Goal: Information Seeking & Learning: Check status

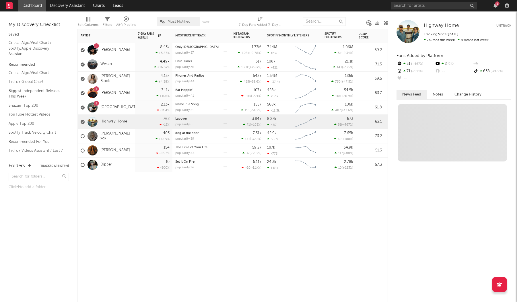
click at [114, 122] on link "Highway Home" at bounding box center [113, 121] width 27 height 5
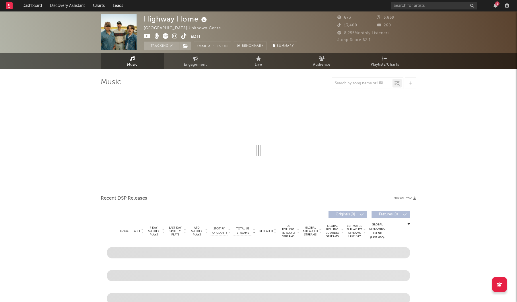
select select "6m"
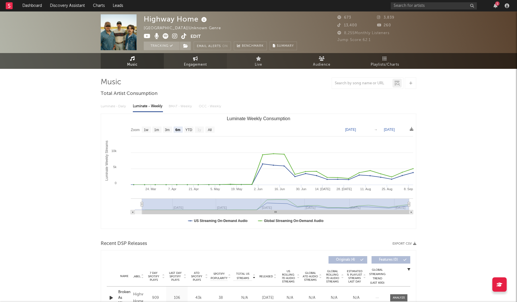
click at [195, 60] on icon at bounding box center [195, 58] width 5 height 5
select select "1w"
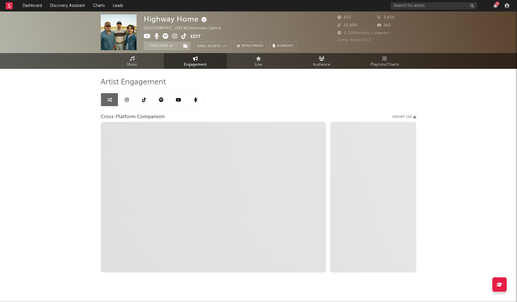
select select "1m"
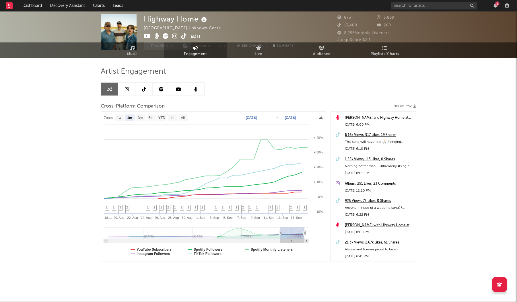
scroll to position [11, 0]
click at [125, 91] on icon at bounding box center [127, 89] width 4 height 5
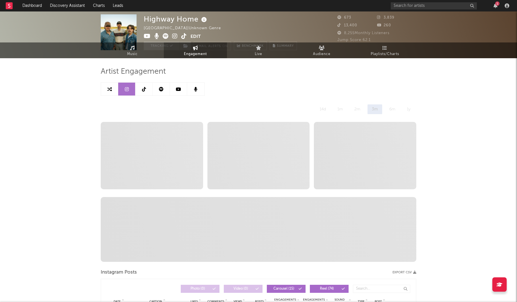
select select "6m"
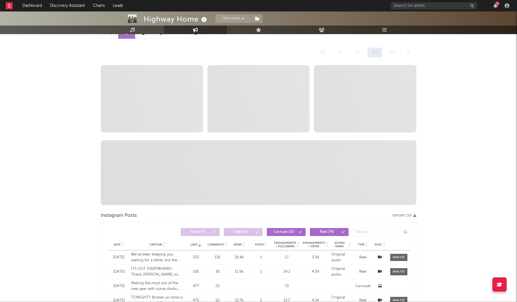
scroll to position [24, 0]
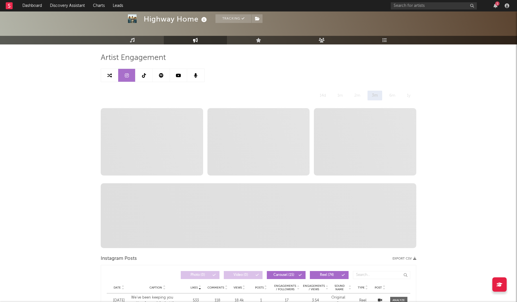
click at [144, 76] on icon at bounding box center [144, 75] width 4 height 5
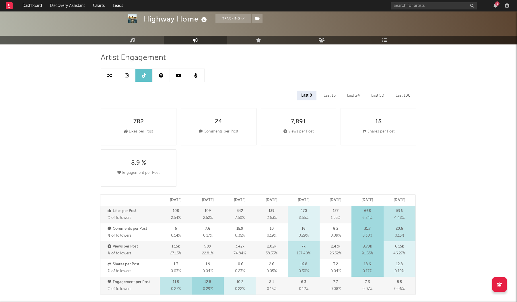
select select "6m"
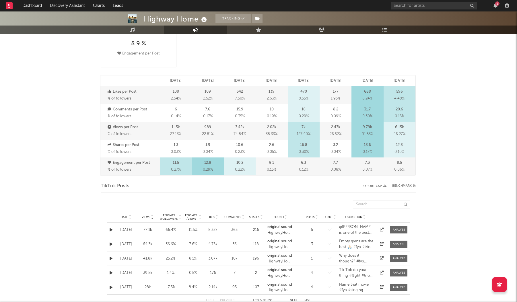
scroll to position [169, 0]
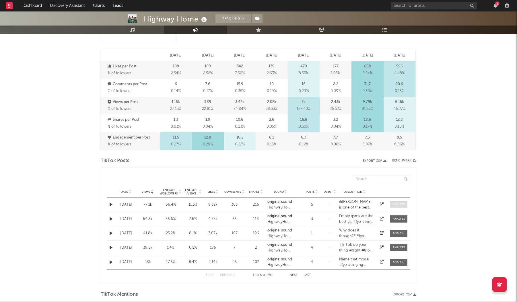
click at [398, 207] on span at bounding box center [398, 204] width 17 height 7
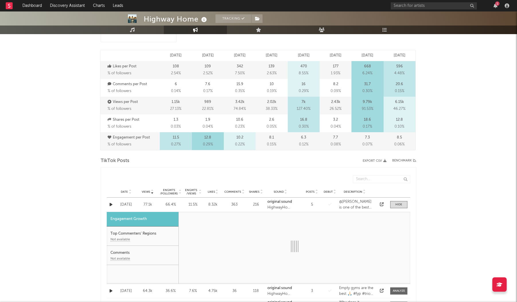
select select "1w"
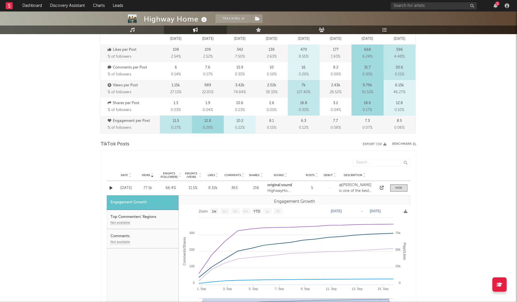
scroll to position [186, 0]
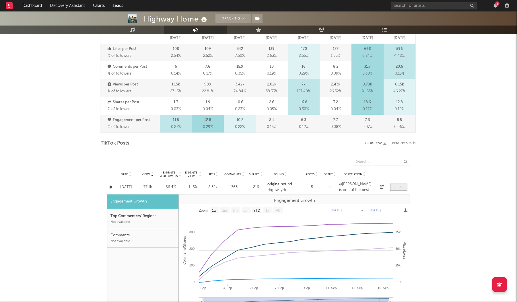
click at [400, 189] on div at bounding box center [398, 187] width 7 height 4
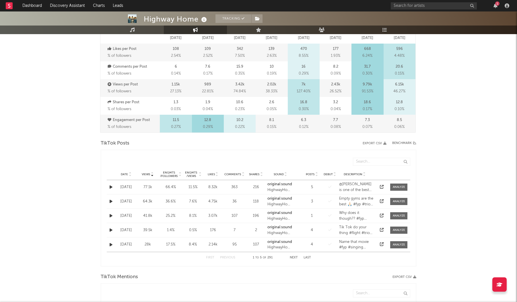
scroll to position [203, 0]
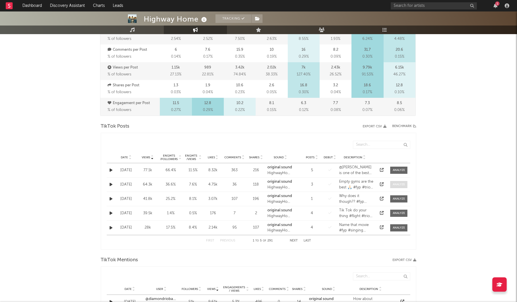
click at [403, 184] on div at bounding box center [399, 184] width 12 height 4
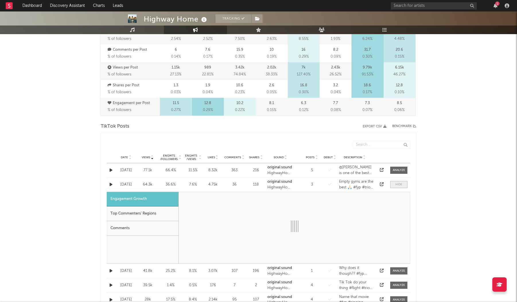
select select "1m"
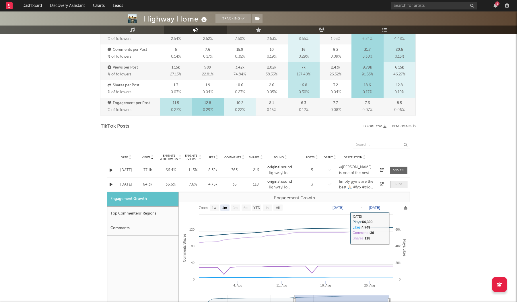
click at [400, 184] on div at bounding box center [398, 184] width 7 height 4
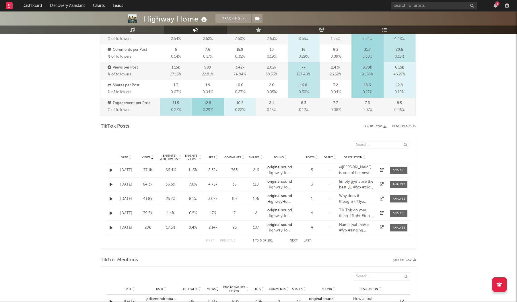
scroll to position [231, 0]
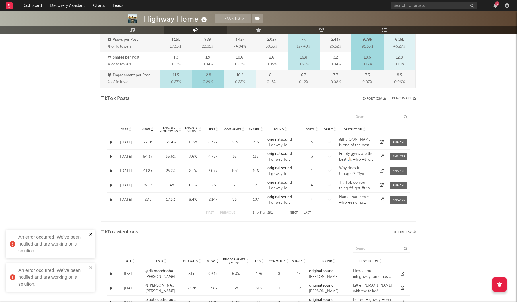
click at [89, 235] on icon "close" at bounding box center [91, 234] width 4 height 5
click at [91, 266] on icon "close" at bounding box center [91, 267] width 4 height 5
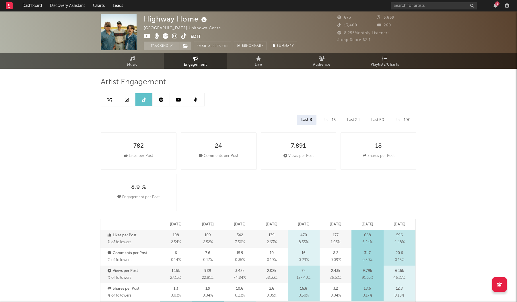
scroll to position [0, 0]
